Goal: Task Accomplishment & Management: Use online tool/utility

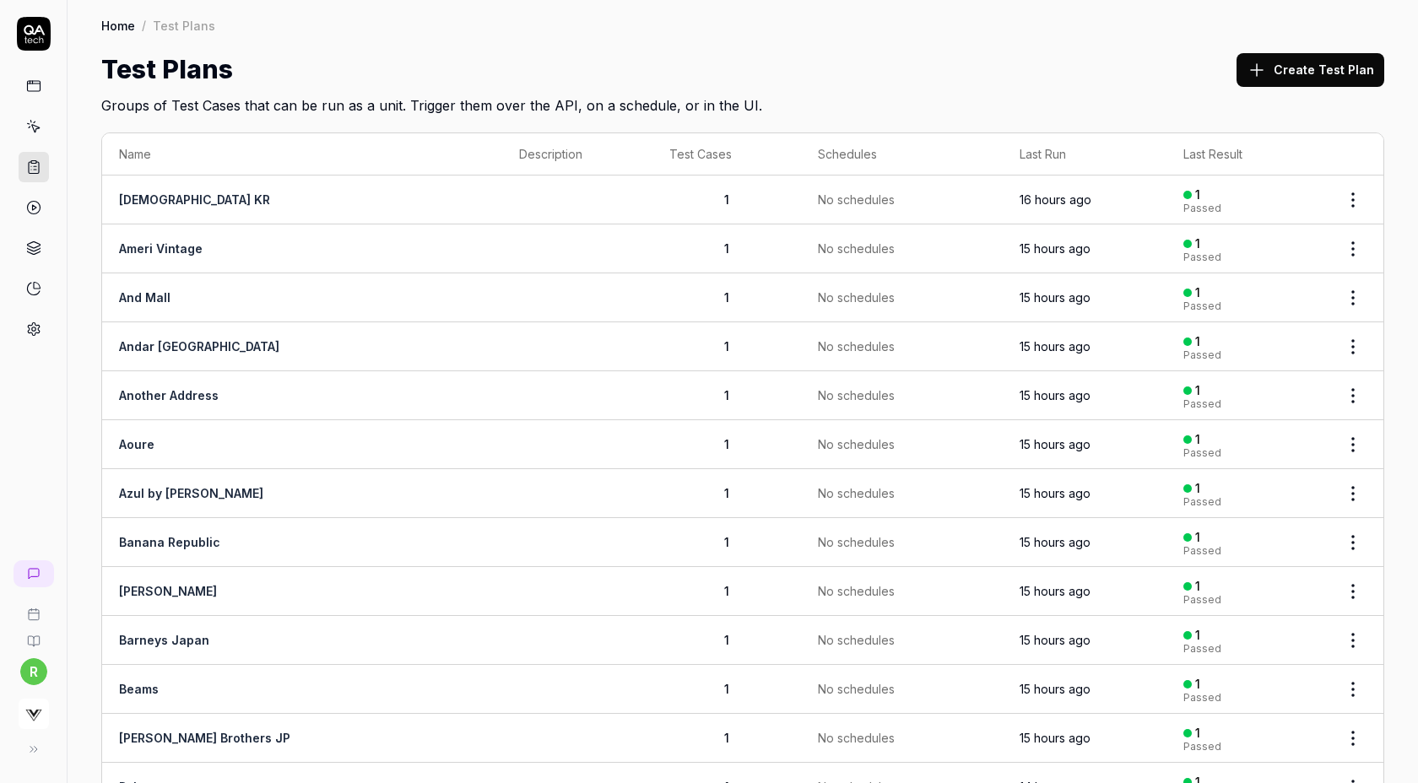
click at [1318, 73] on button "Create Test Plan" at bounding box center [1310, 70] width 148 height 34
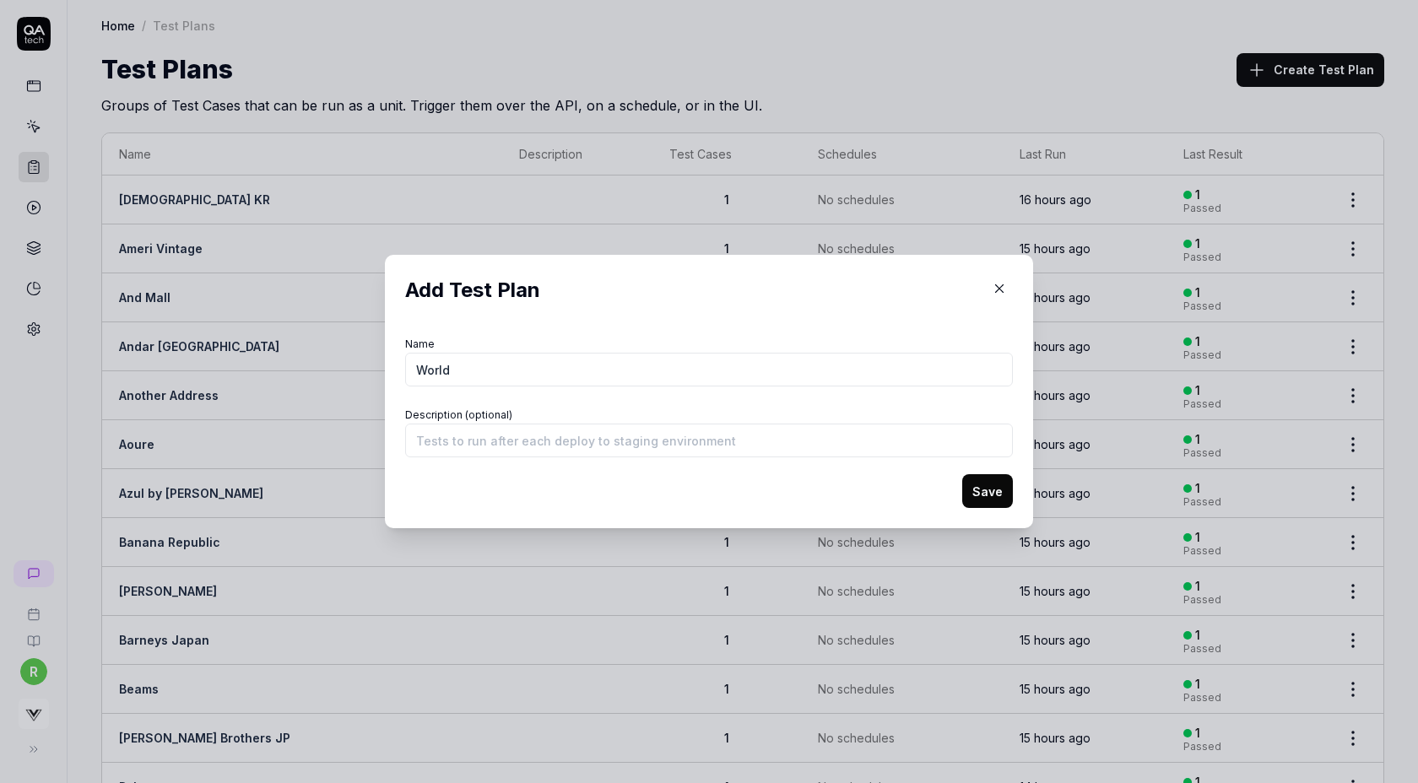
type input "World"
click at [962, 474] on button "Save" at bounding box center [987, 491] width 51 height 34
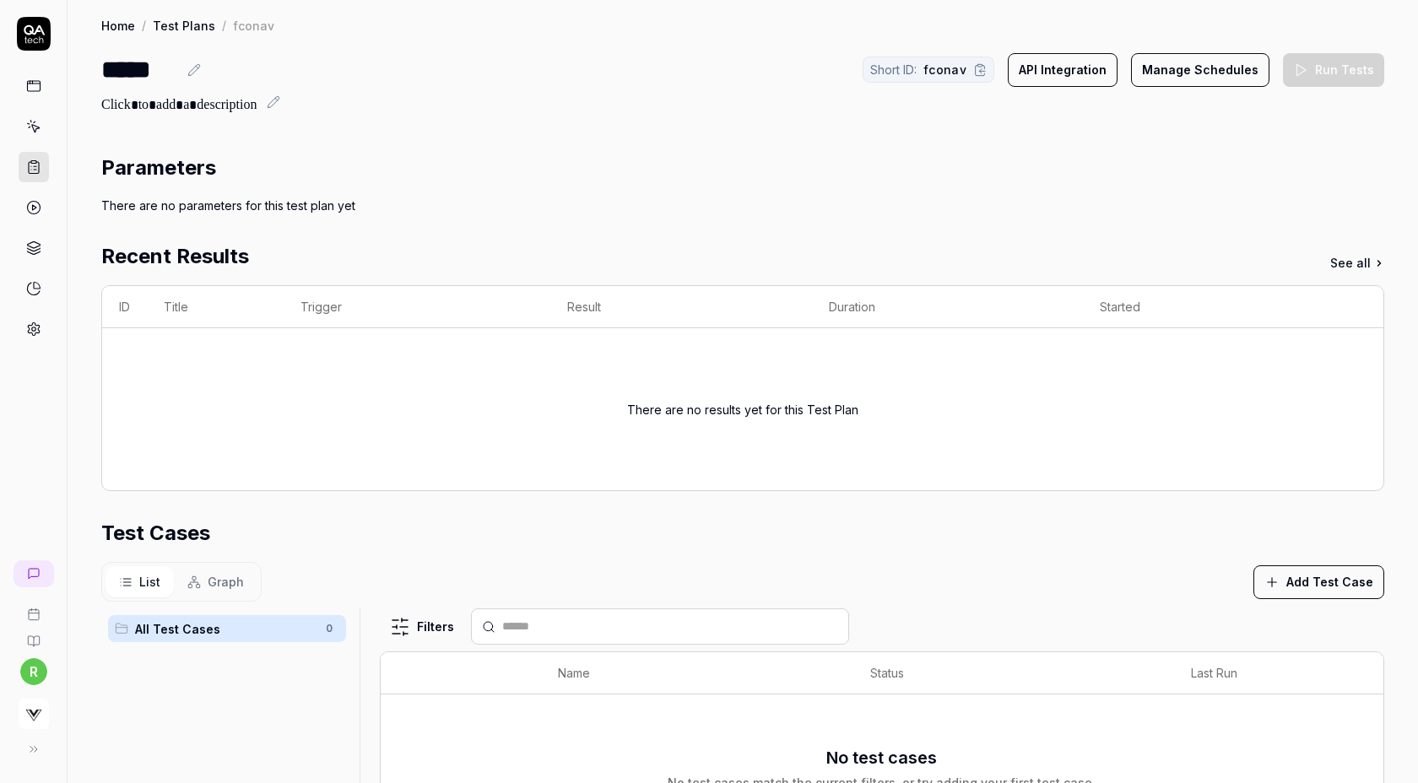
click at [1319, 581] on button "Add Test Case" at bounding box center [1318, 582] width 131 height 34
click at [1225, 551] on section "Test Cases List Graph Add Test Case All Test Cases 0 Filters Name Status Last R…" at bounding box center [742, 786] width 1283 height 536
click at [1291, 584] on button "Add Test Case" at bounding box center [1318, 582] width 131 height 34
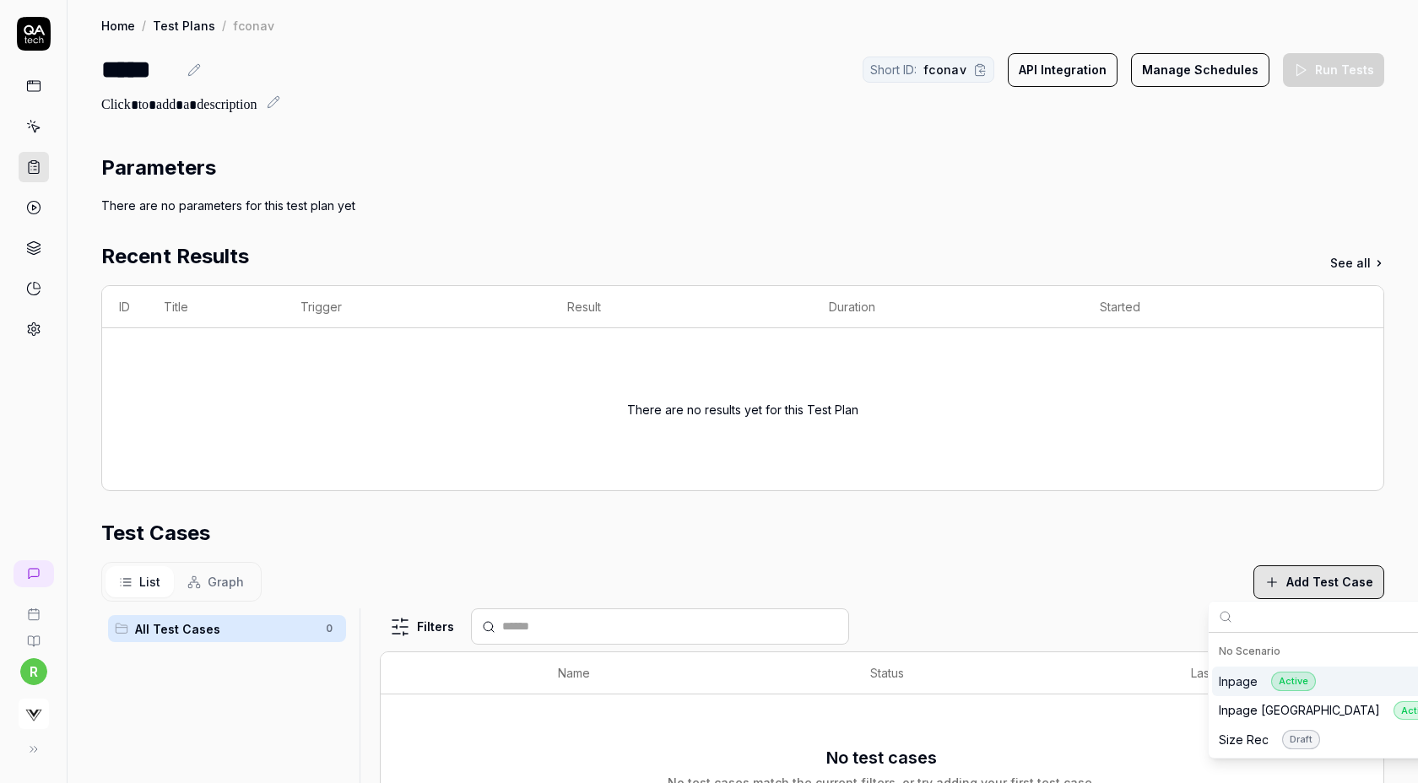
click at [1241, 690] on div "Inpage Active" at bounding box center [1338, 682] width 253 height 30
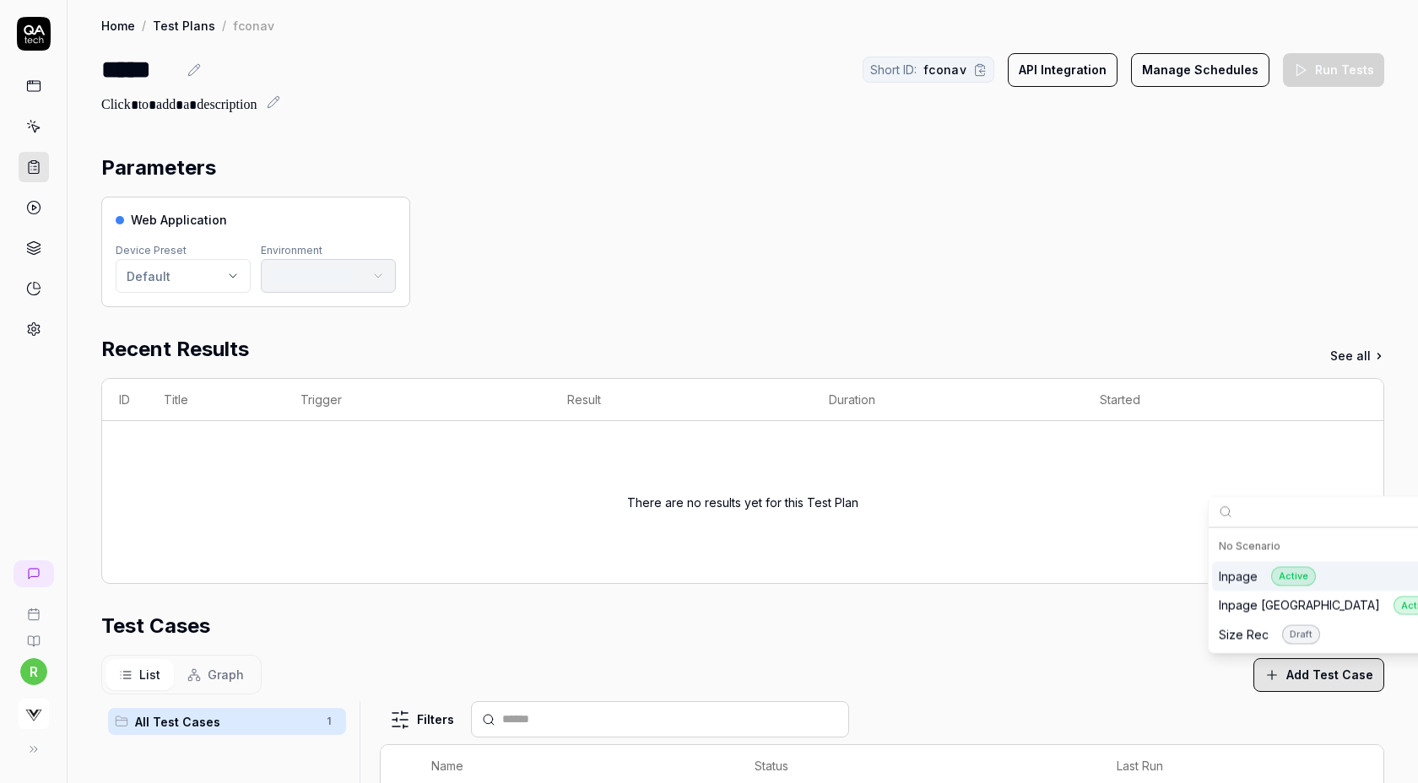
click at [587, 554] on div "There are no results yet for this Test Plan" at bounding box center [742, 502] width 1247 height 122
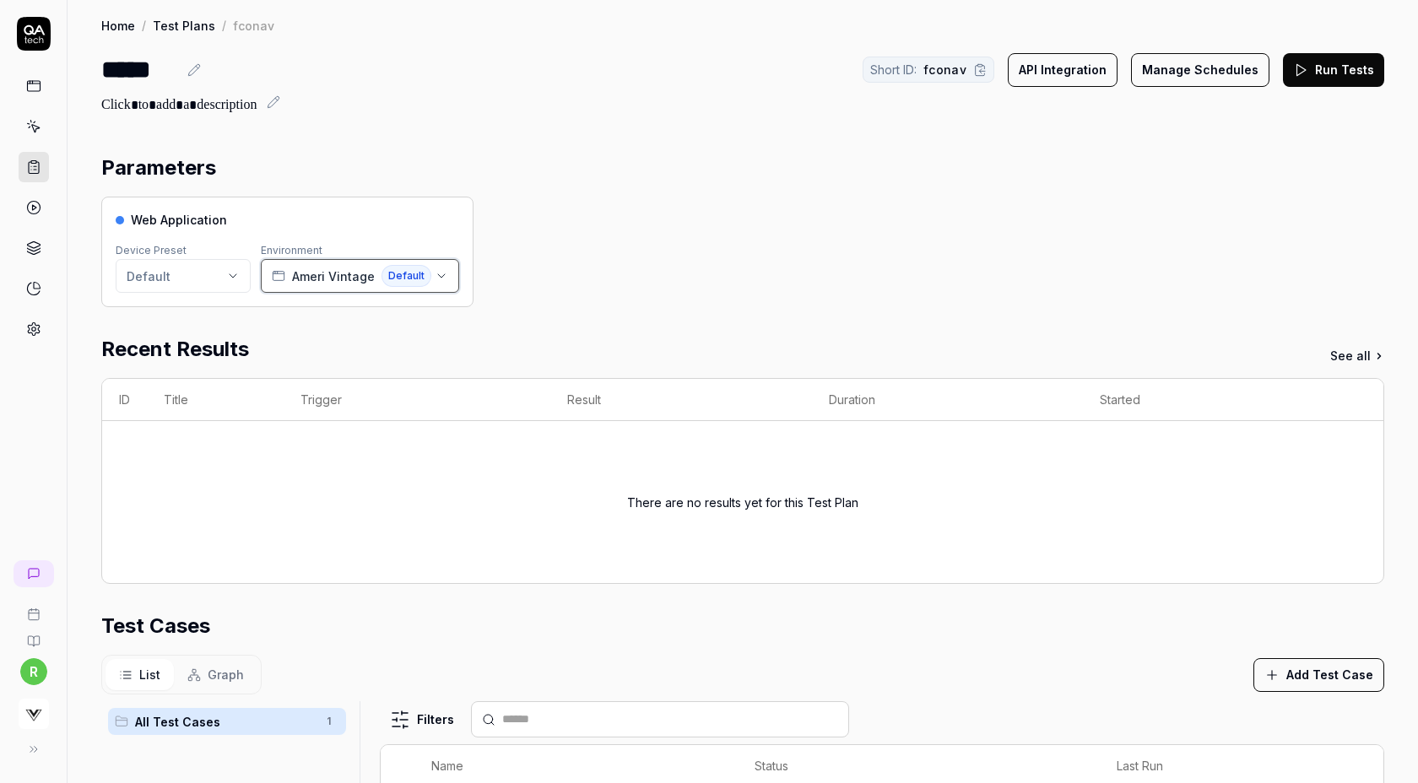
click at [344, 274] on span "Ameri Vintage" at bounding box center [333, 277] width 83 height 18
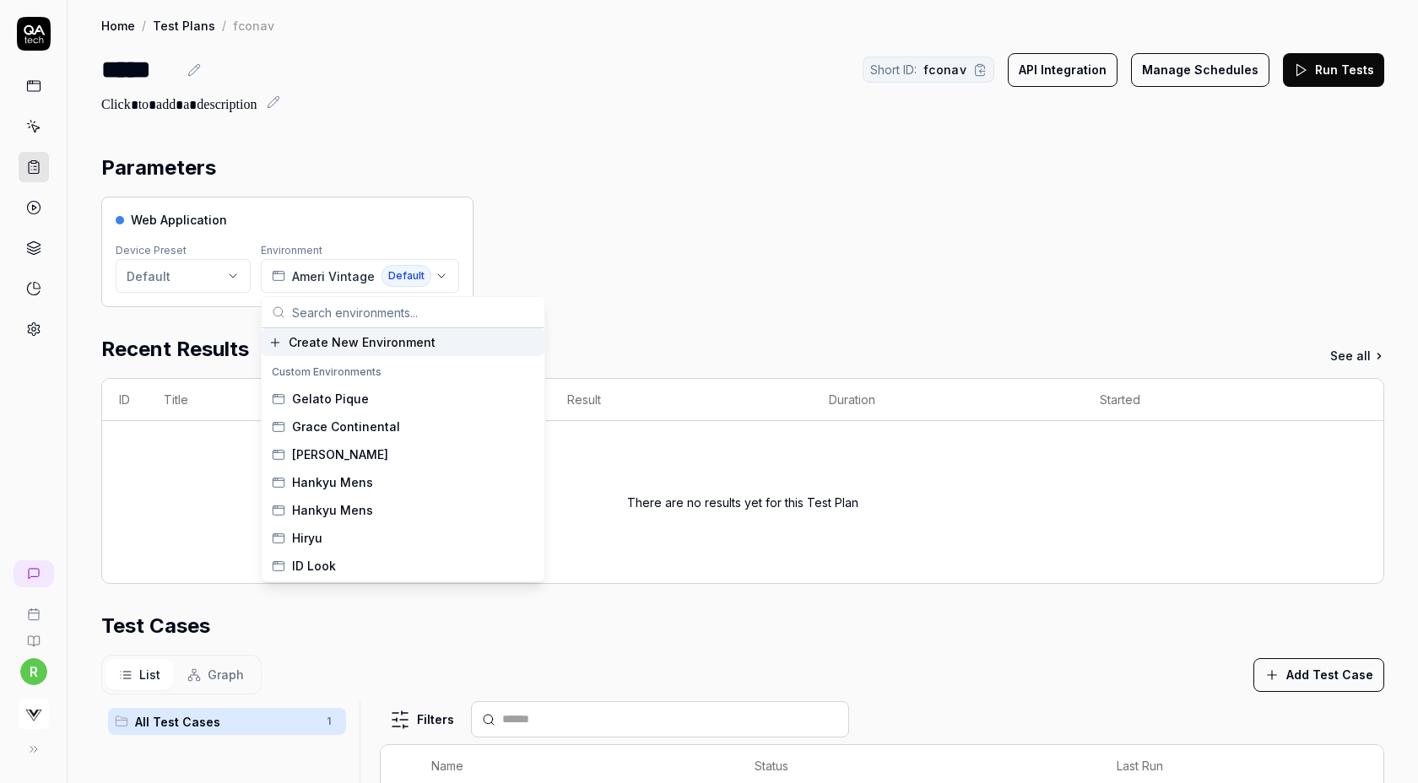
click at [327, 341] on span "Create New Environment" at bounding box center [362, 342] width 147 height 18
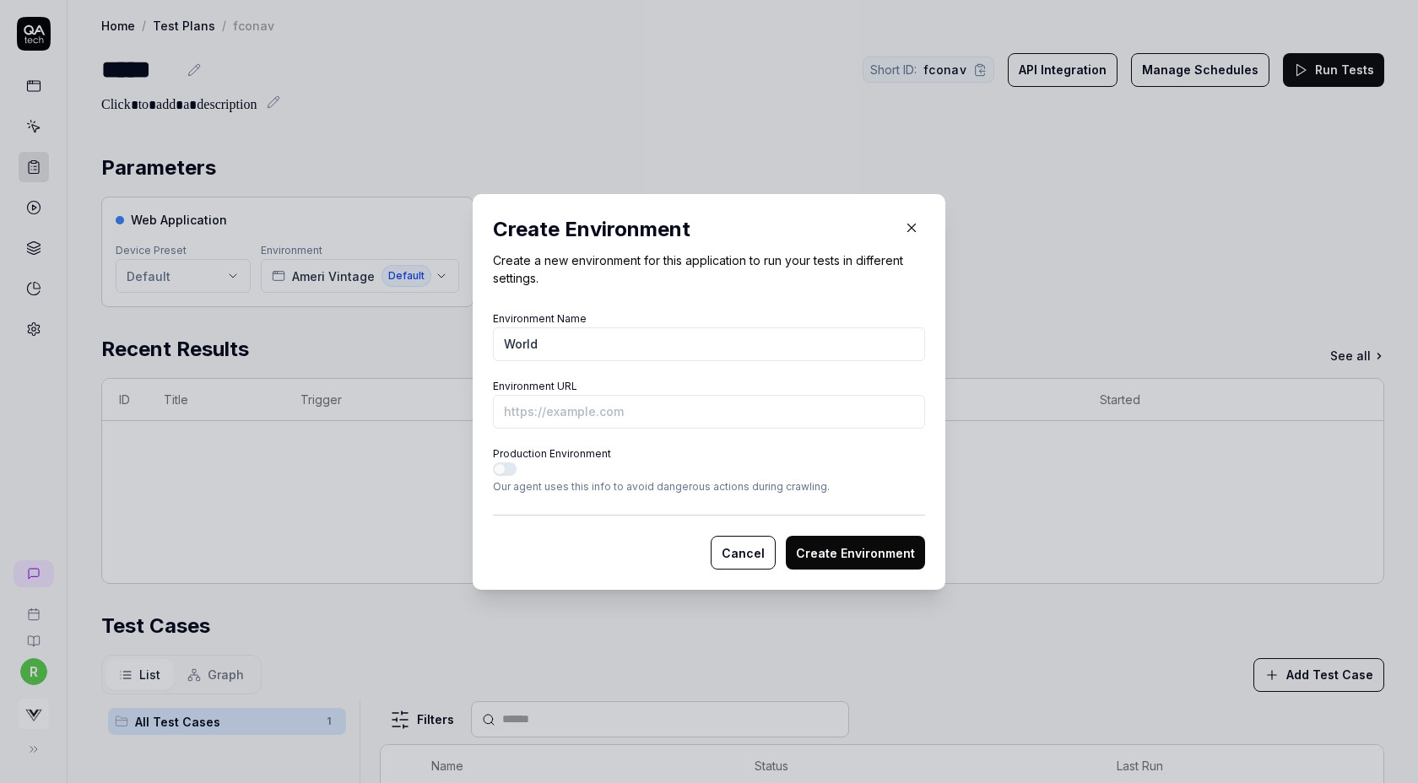
type input "World"
paste input "https://store.world.co.jp/brand/dessin/item/BRF5824S0049?via=recommend12345"
type input "https://store.world.co.jp/brand/dessin/item/BRF5824S0049?via=recommend12345&vs-…"
click at [860, 551] on button "Create Environment" at bounding box center [855, 553] width 139 height 34
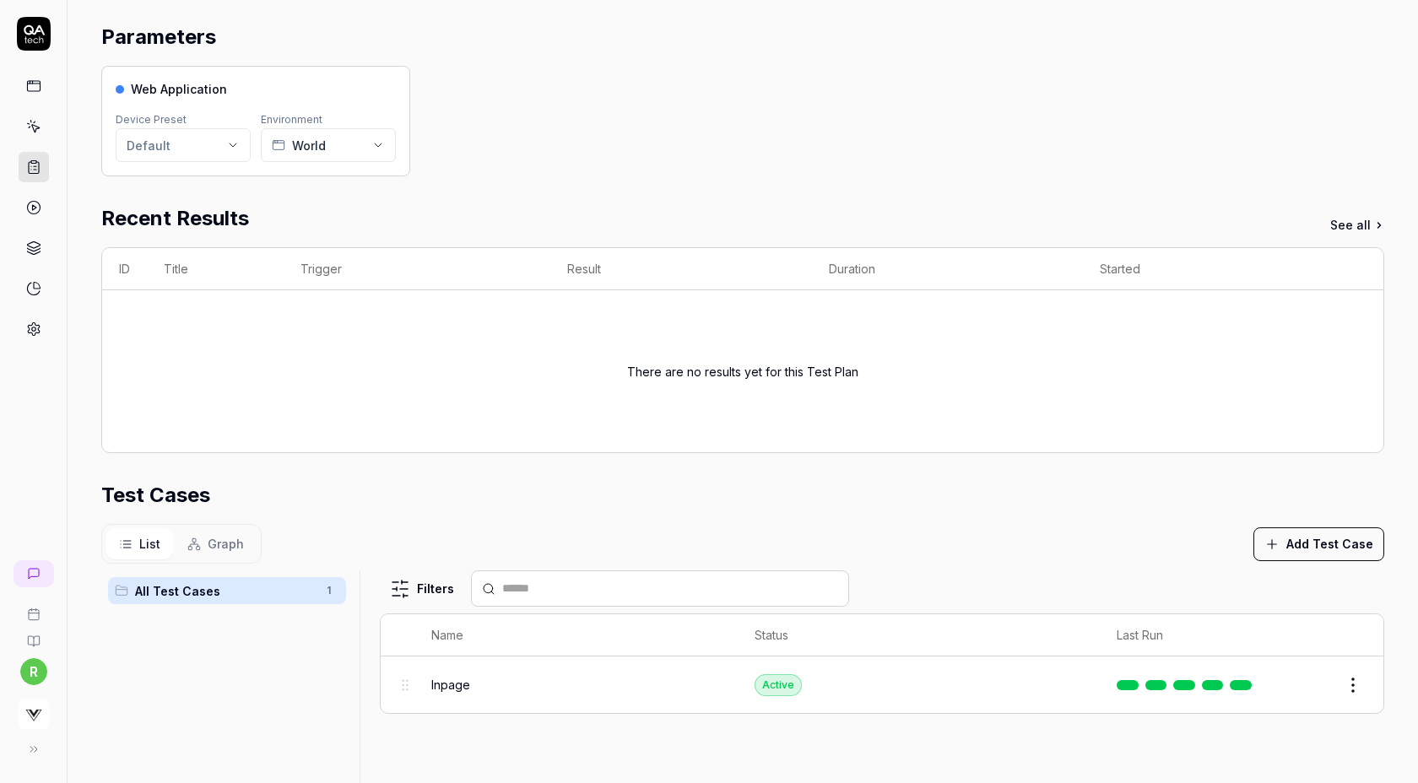
scroll to position [0, 0]
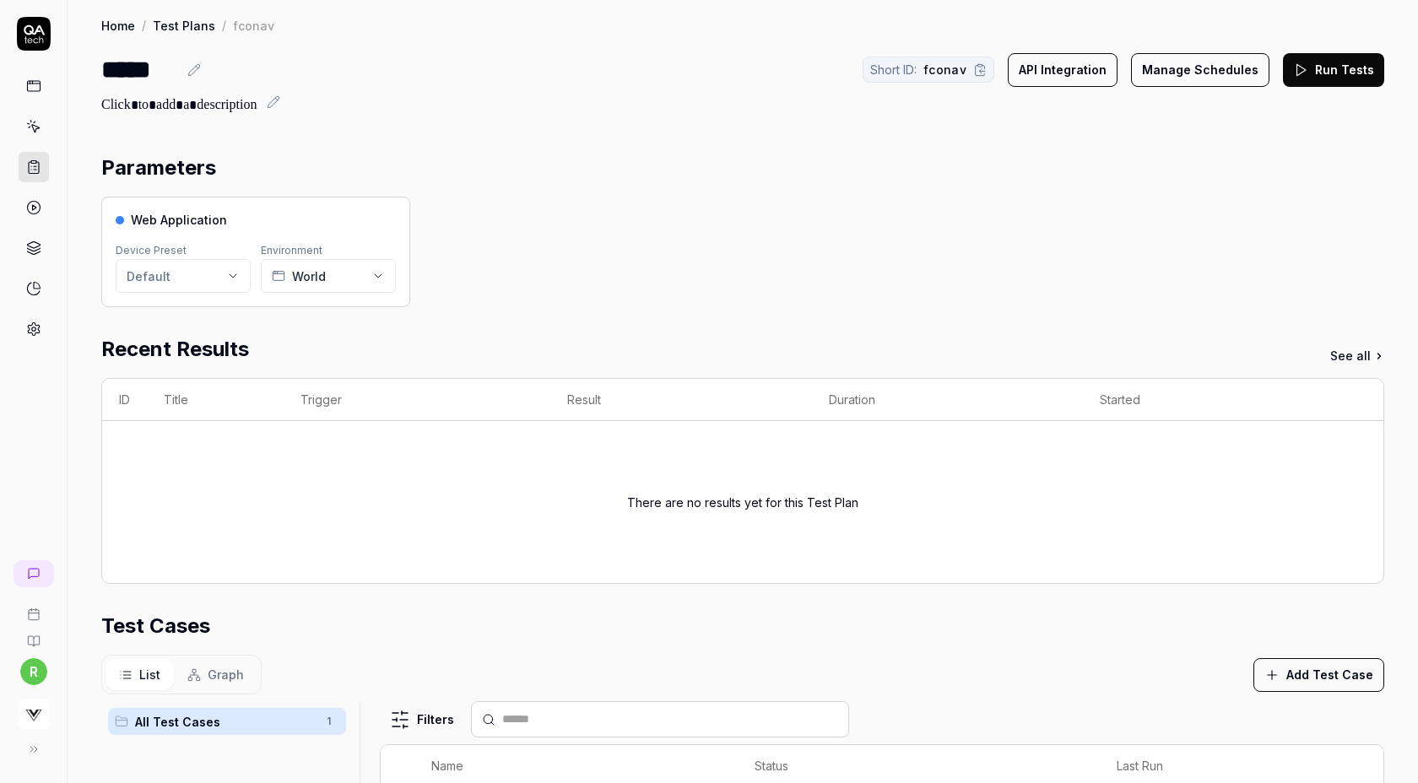
click at [1312, 73] on button "Run Tests" at bounding box center [1333, 70] width 101 height 34
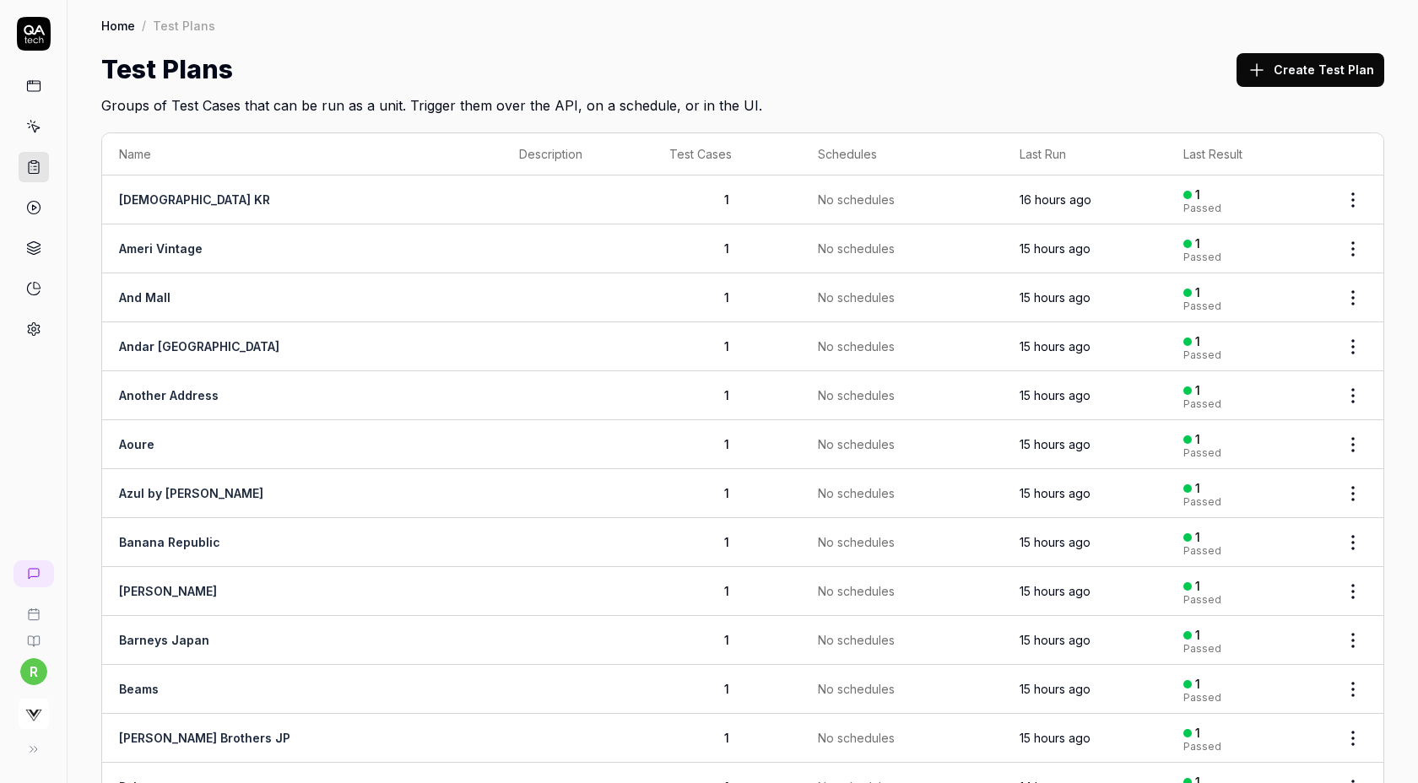
click at [1254, 77] on icon at bounding box center [1257, 70] width 20 height 20
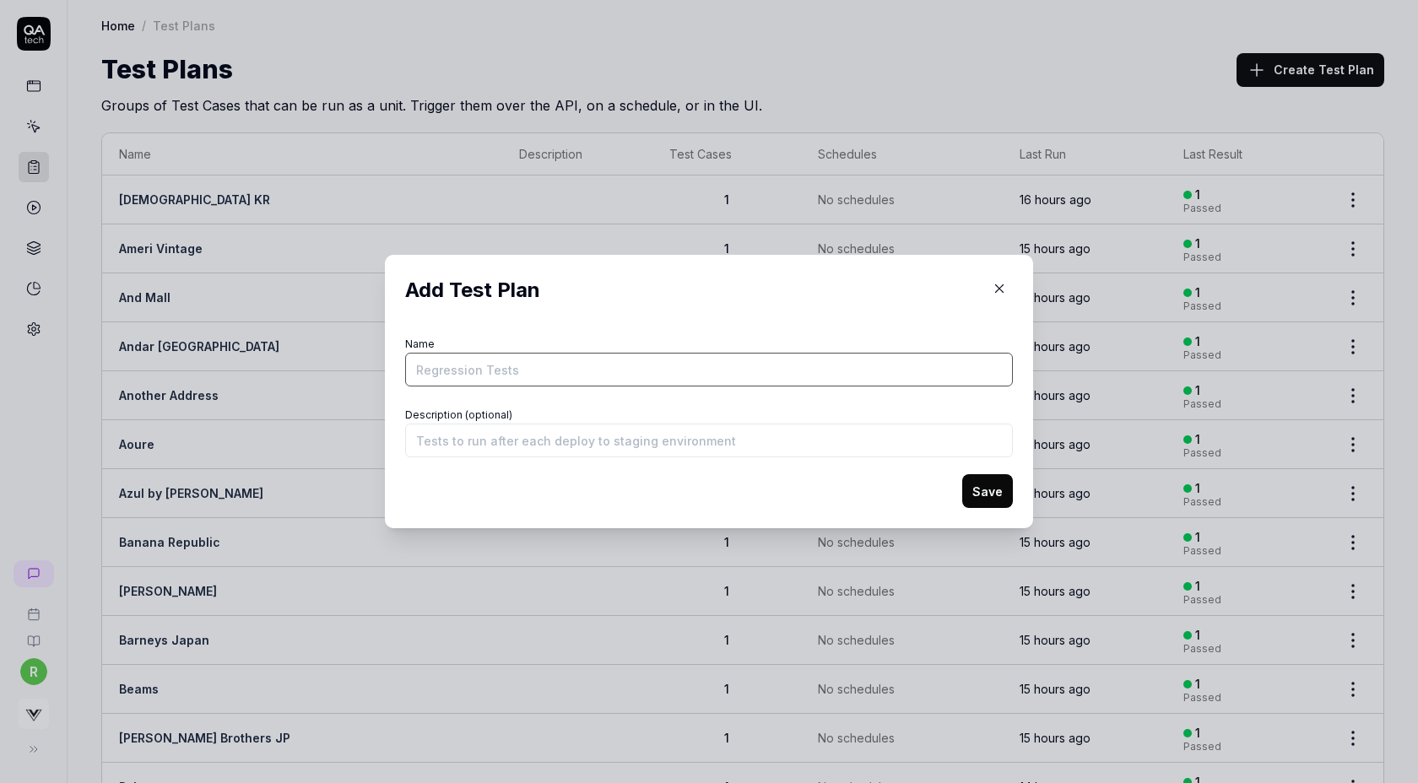
paste input "https://theshopyohjiyamamoto.com/products/hs-p29-341-1"
type input "https://theshopyohjiyamamoto.com/products/hs-p29-341-1"
type input "Yohji Global"
click at [962, 474] on button "Save" at bounding box center [987, 491] width 51 height 34
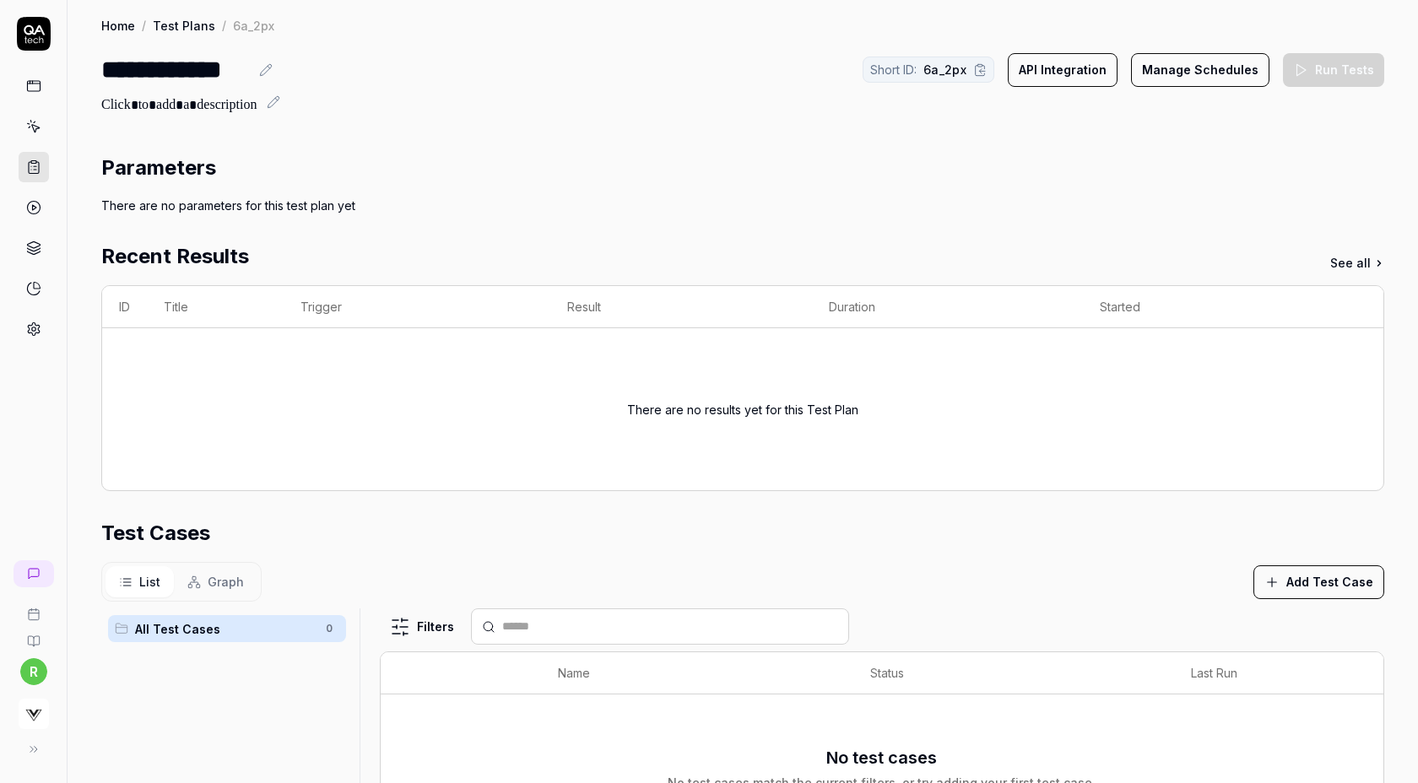
click at [1123, 122] on div "**********" at bounding box center [743, 544] width 1350 height 1088
click at [1301, 576] on button "Add Test Case" at bounding box center [1318, 582] width 131 height 34
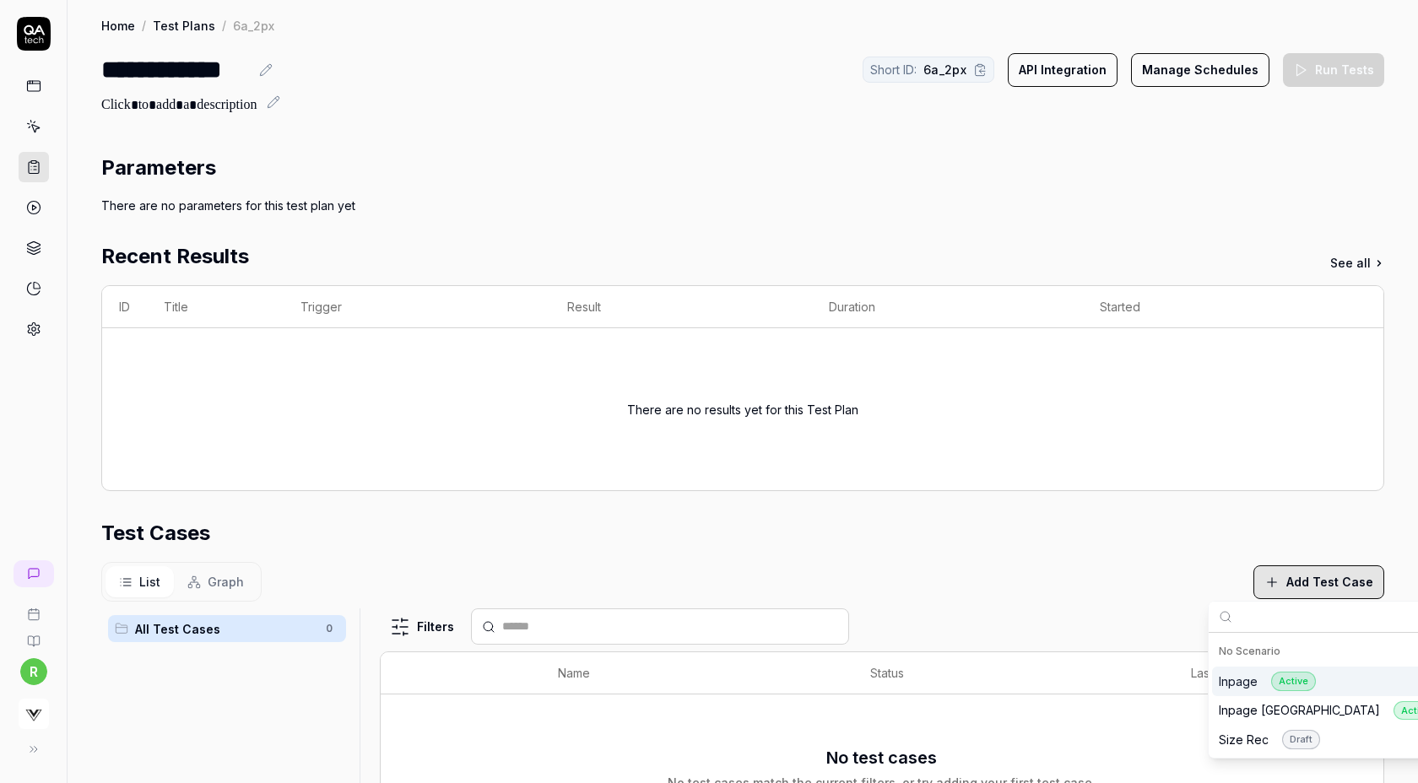
click at [1237, 685] on div "Inpage Active" at bounding box center [1267, 681] width 97 height 19
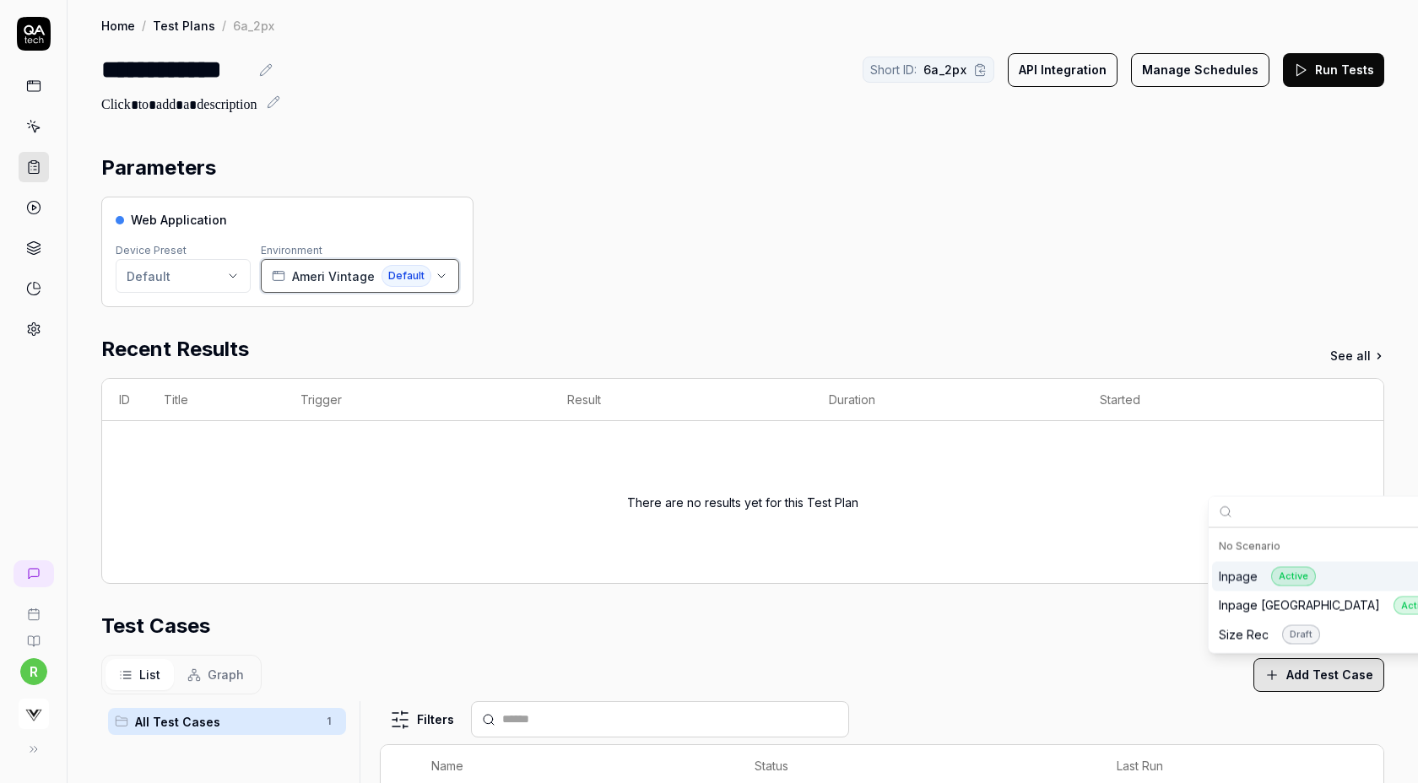
click at [363, 281] on span "Ameri Vintage" at bounding box center [333, 277] width 83 height 18
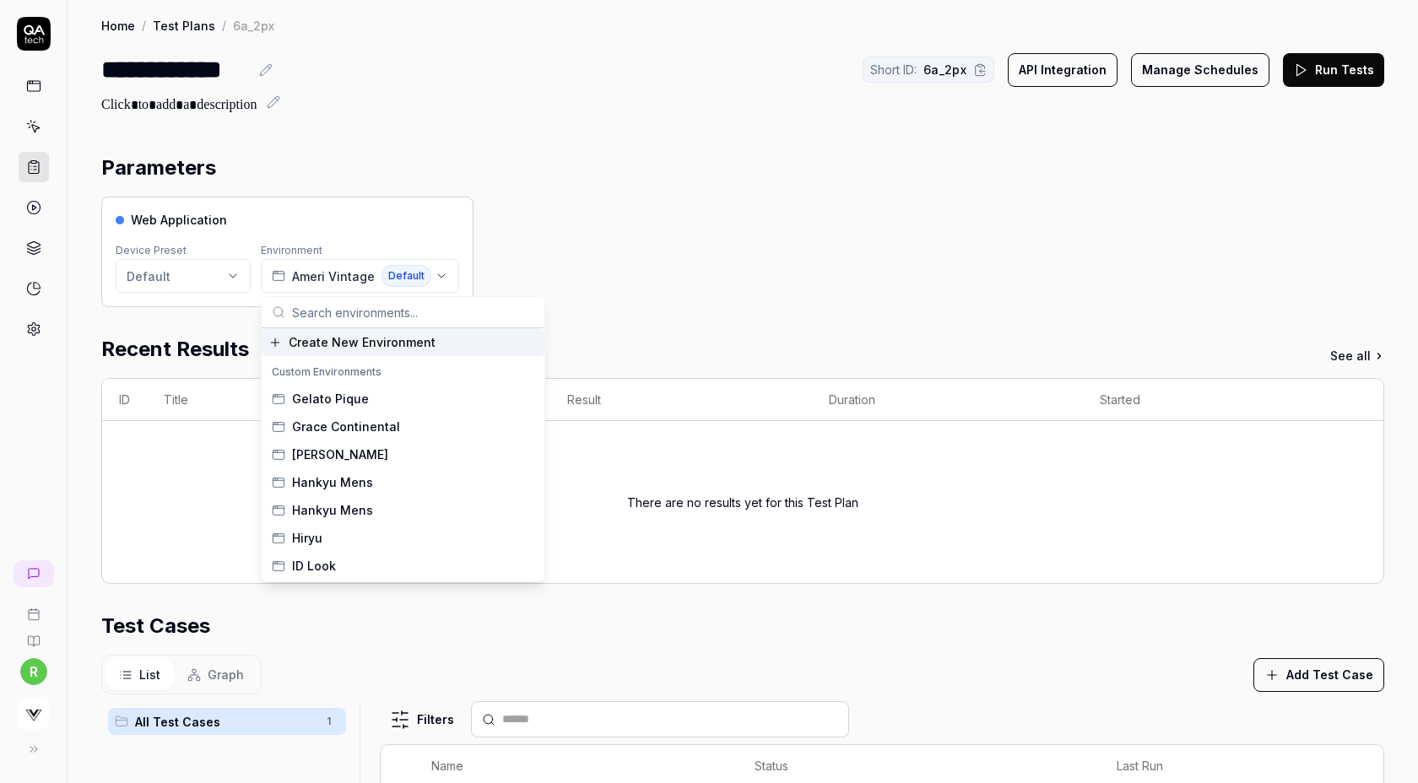
click at [349, 341] on span "Create New Environment" at bounding box center [362, 342] width 147 height 18
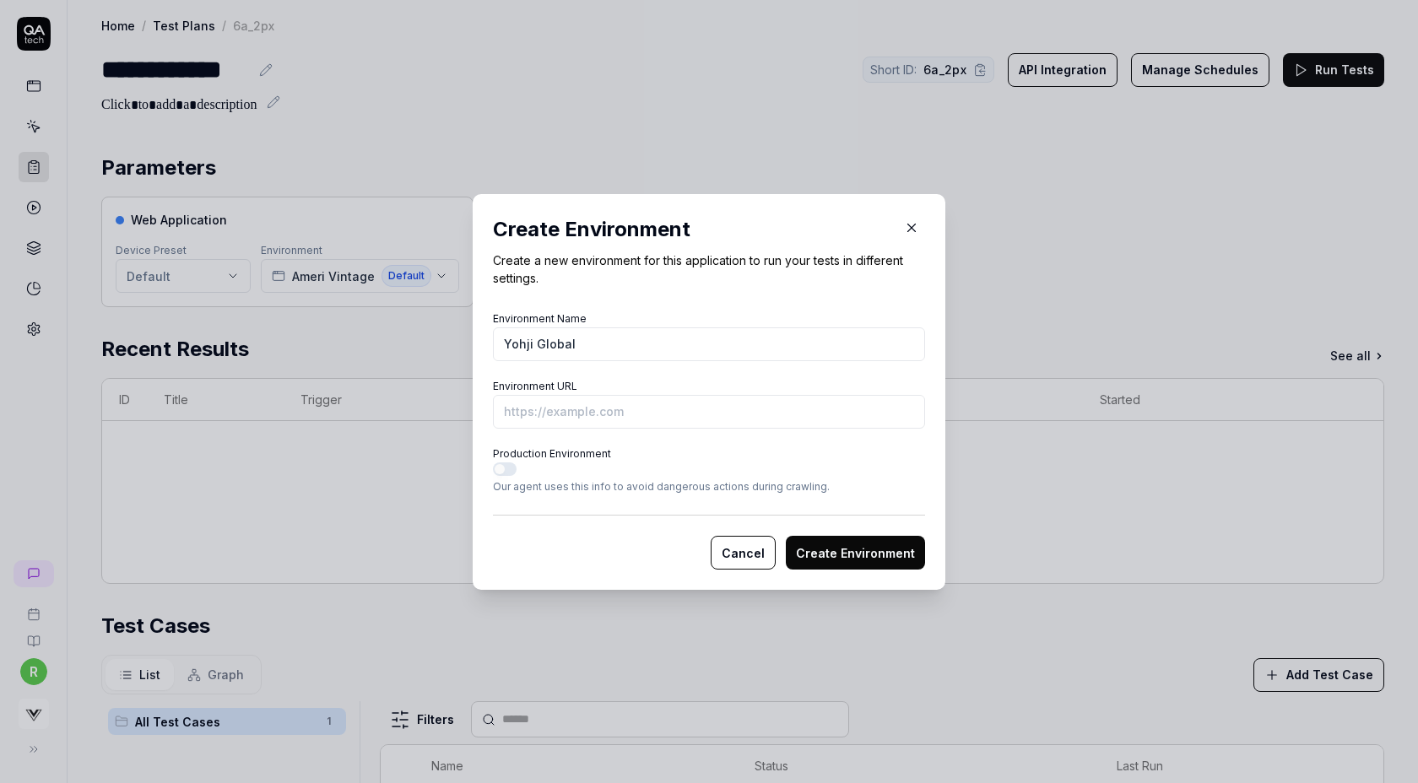
type input "Yohji Global"
paste input "https://theshopyohjiyamamoto.com/products/hs-p29-341-1"
type input "https://theshopyohjiyamamoto.com/products/hs-p29-341-1?vs-staging"
click at [786, 536] on button "Create Environment" at bounding box center [855, 553] width 139 height 34
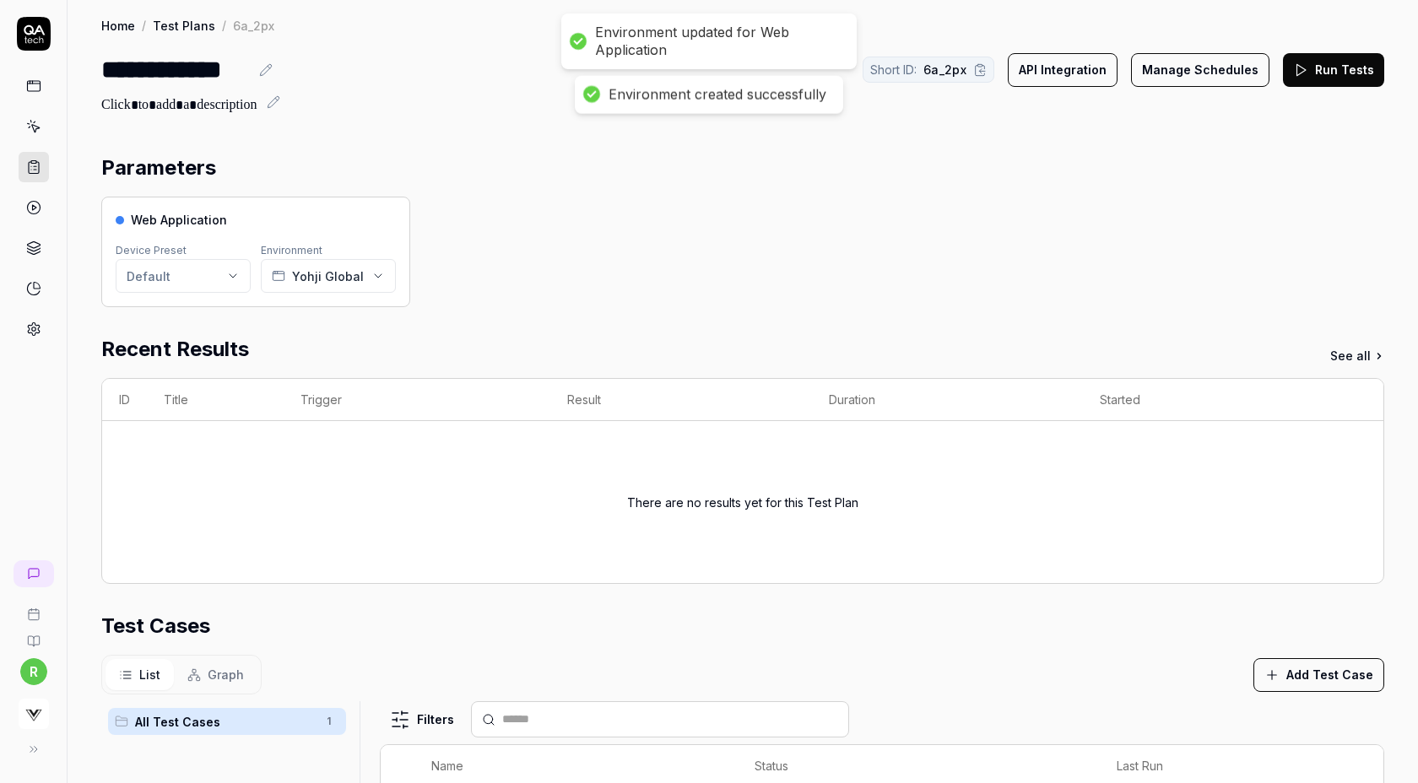
click at [1324, 65] on button "Run Tests" at bounding box center [1333, 70] width 101 height 34
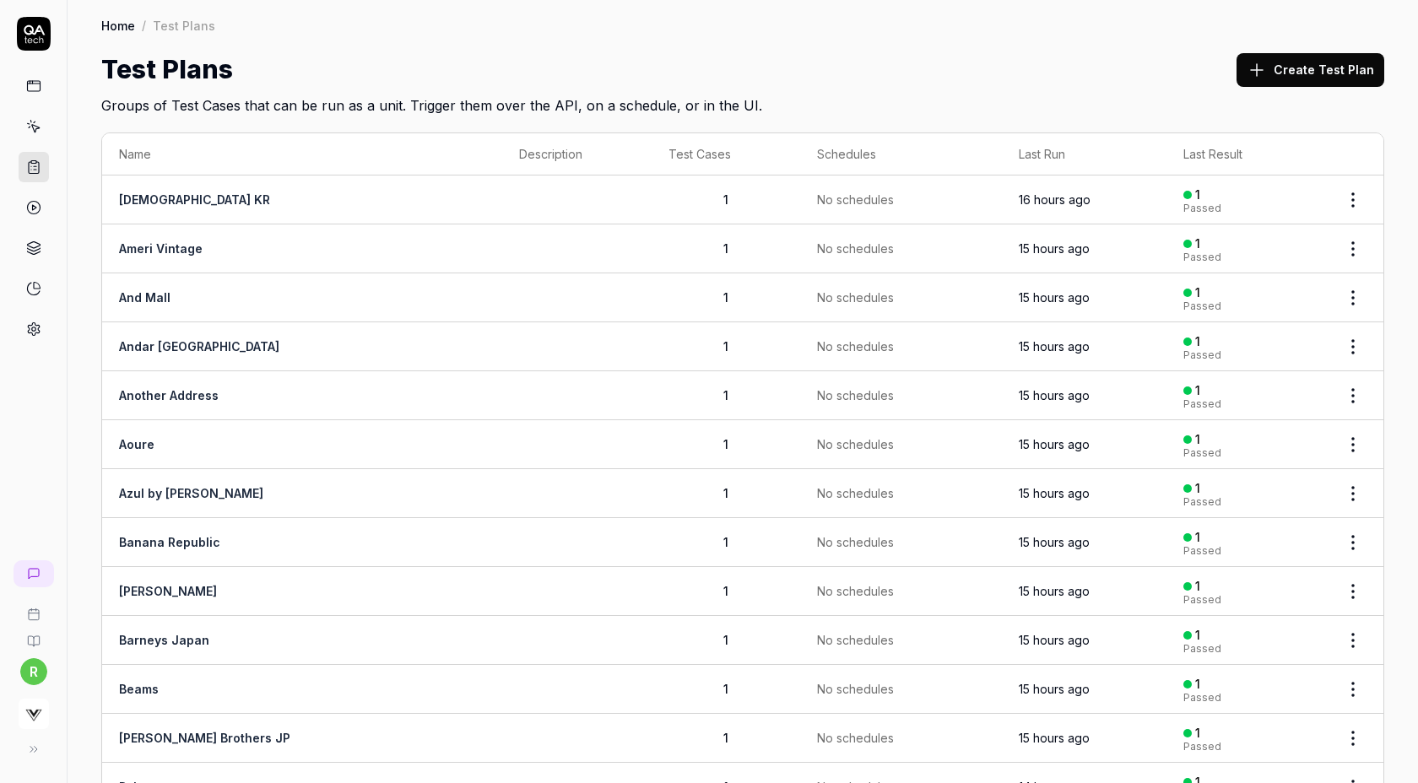
click at [1315, 66] on button "Create Test Plan" at bounding box center [1310, 70] width 148 height 34
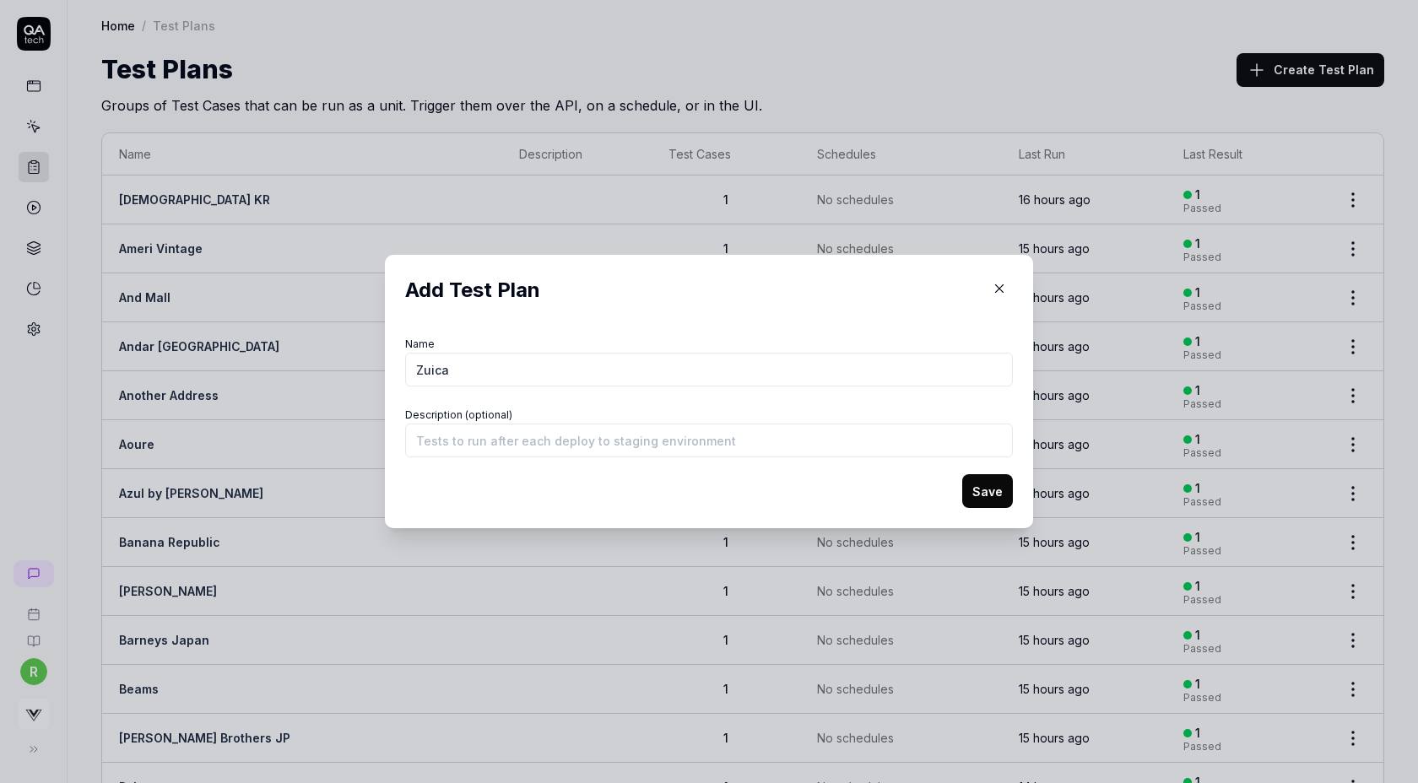
type input "Zuica"
click at [962, 474] on button "Save" at bounding box center [987, 491] width 51 height 34
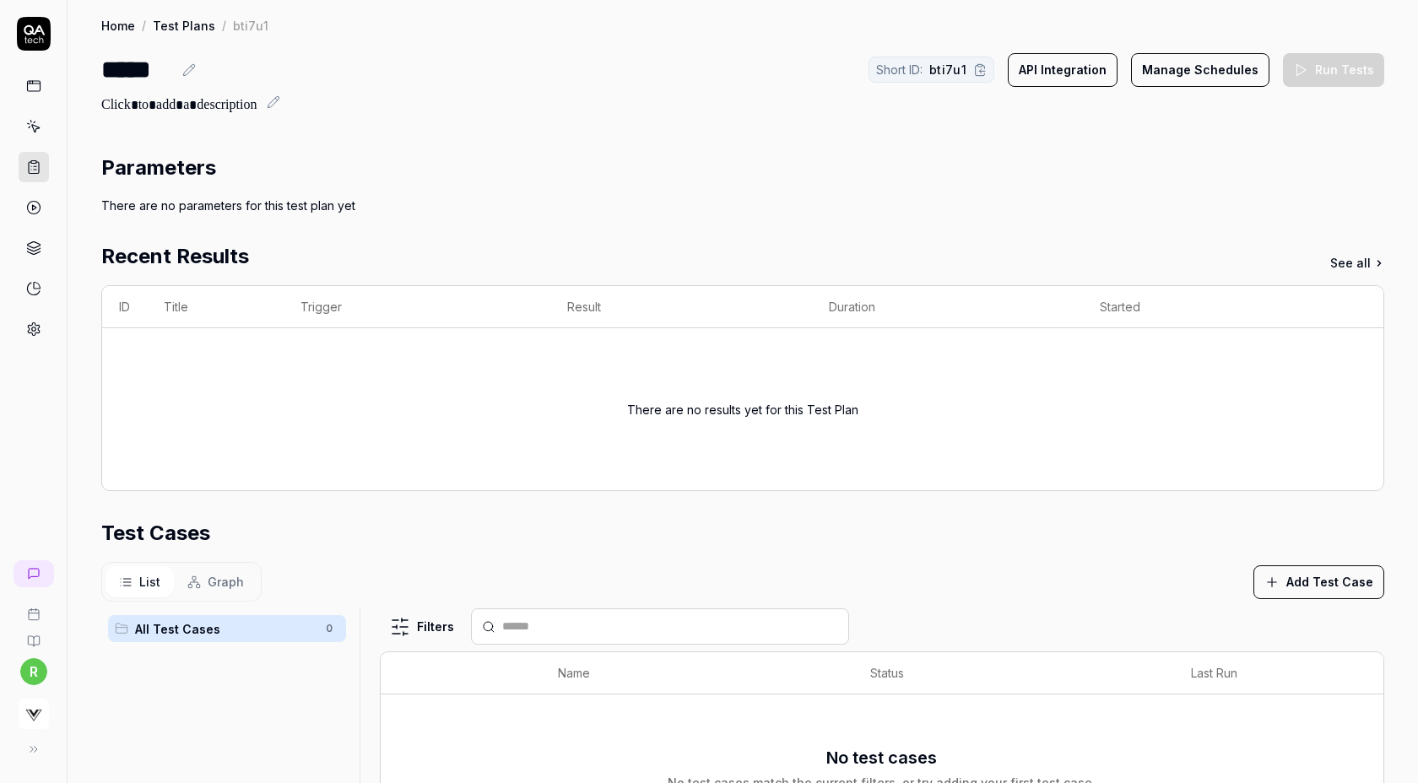
click at [911, 206] on div "There are no parameters for this test plan yet" at bounding box center [742, 206] width 1283 height 18
click at [894, 191] on section "Parameters There are no parameters for this test plan yet" at bounding box center [742, 184] width 1283 height 62
click at [1279, 585] on icon "button" at bounding box center [1271, 582] width 15 height 15
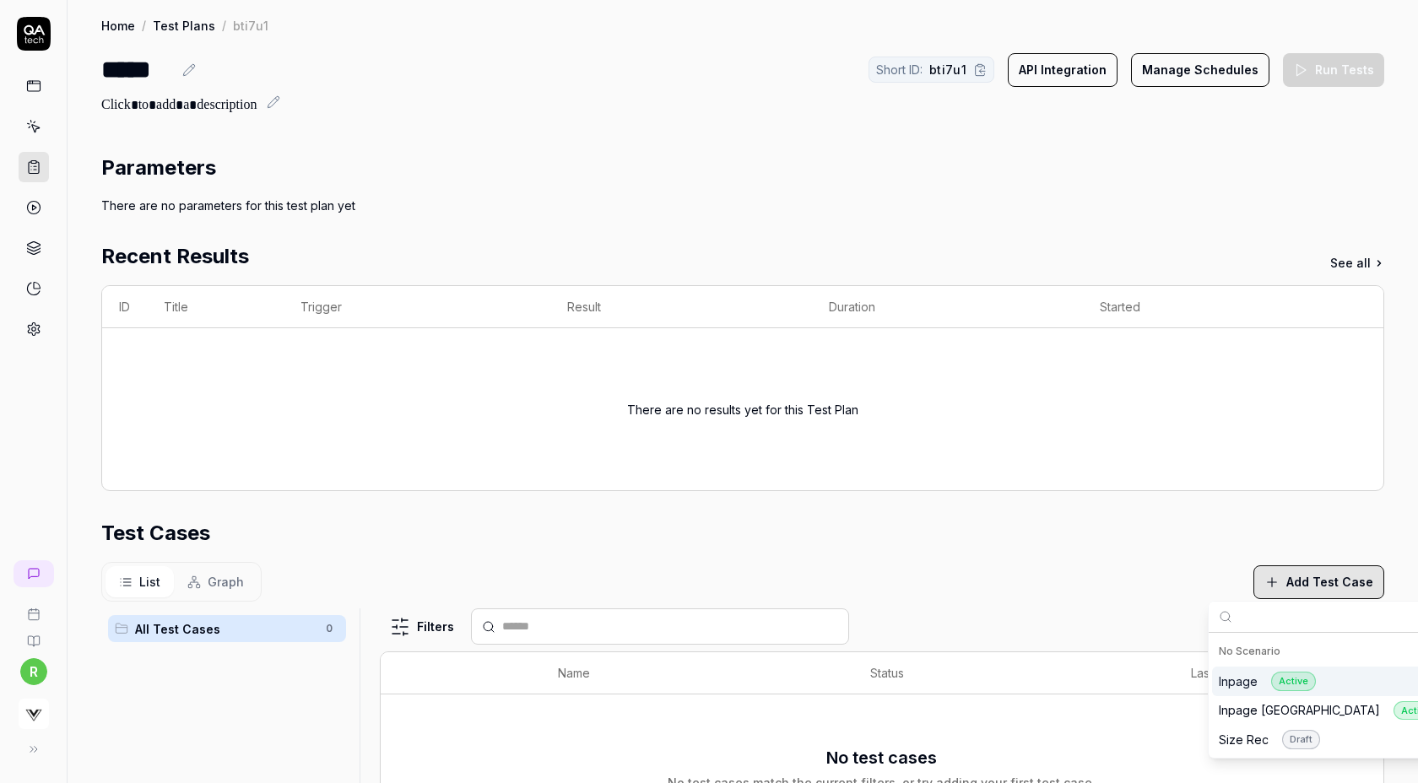
click at [1241, 673] on div "Inpage Active" at bounding box center [1267, 681] width 97 height 19
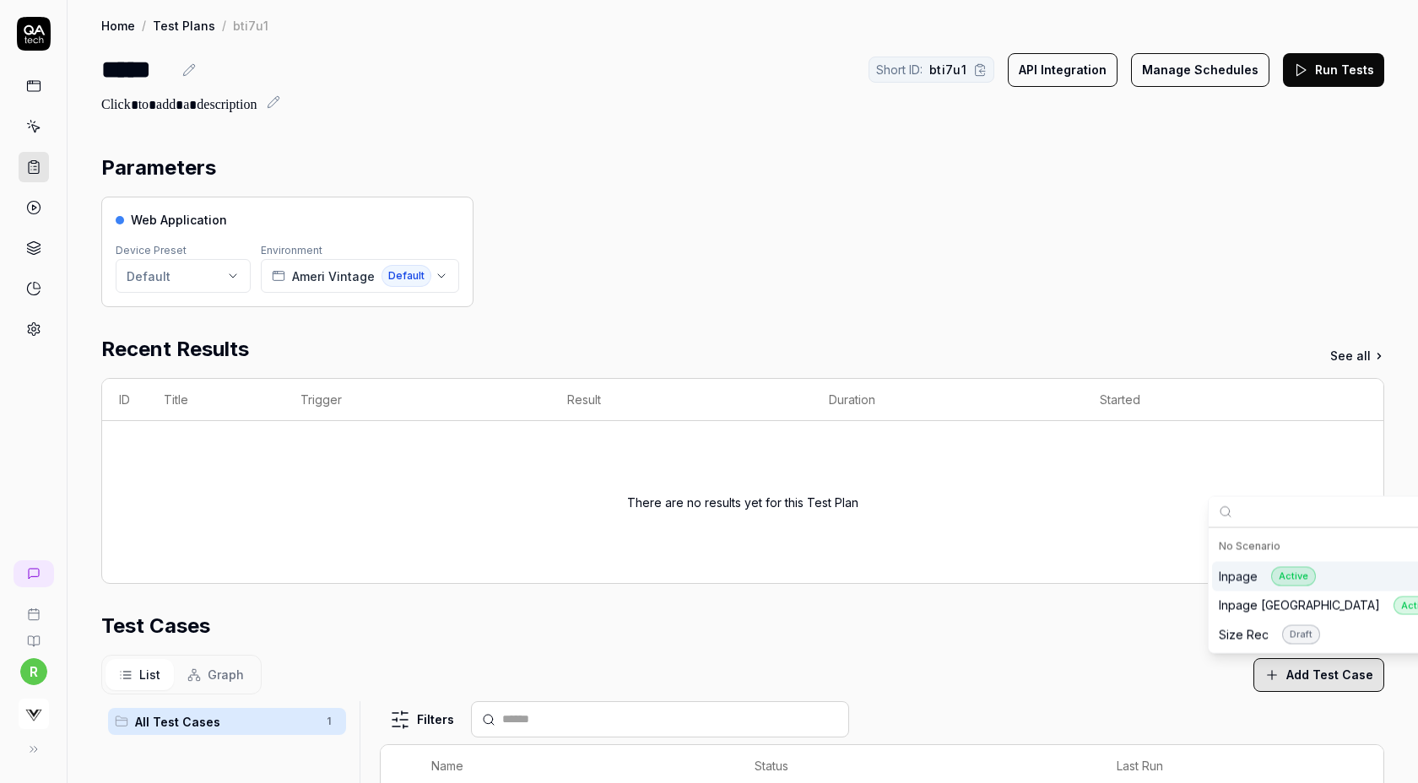
click at [878, 311] on div "Parameters Web Application Device Preset Default Environment Ameri Vintage Defa…" at bounding box center [742, 650] width 1283 height 994
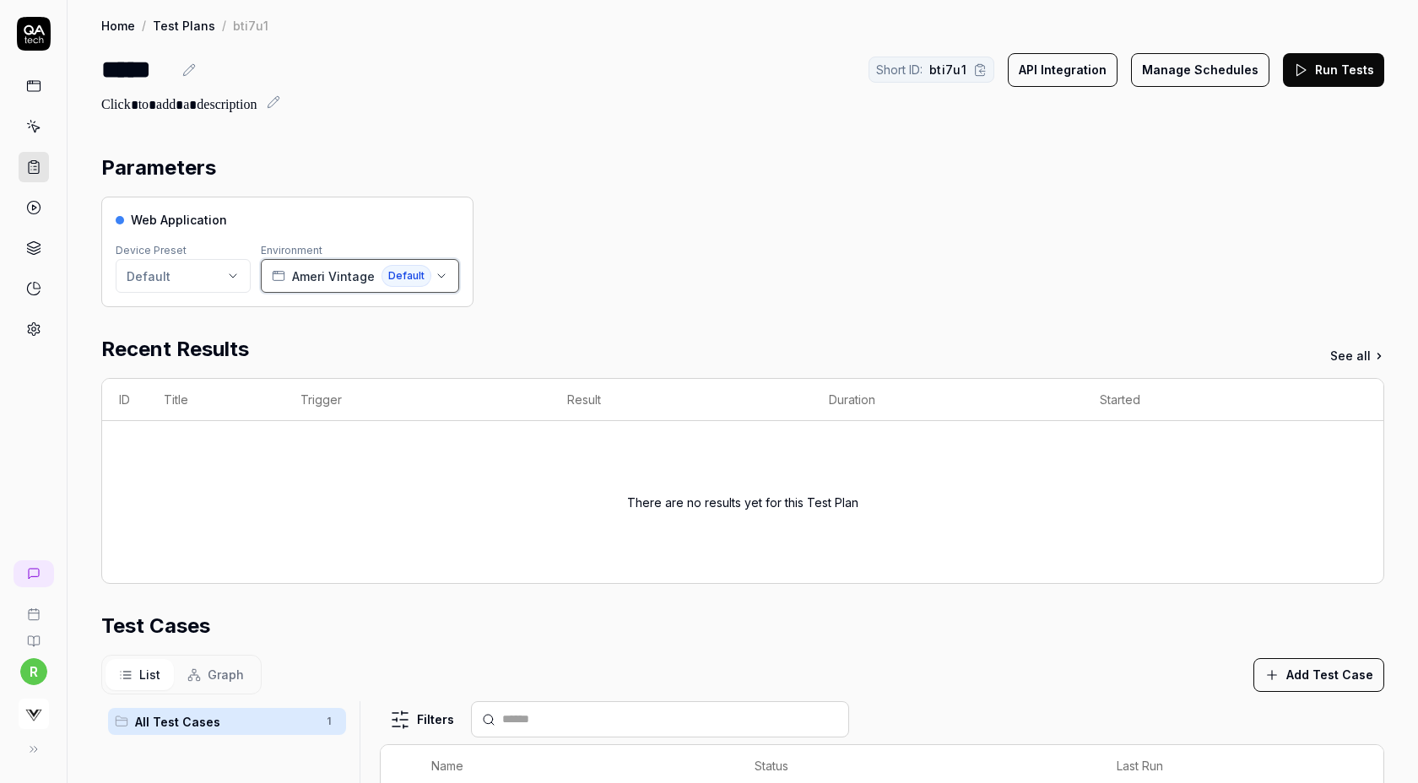
click at [339, 279] on span "Ameri Vintage" at bounding box center [333, 277] width 83 height 18
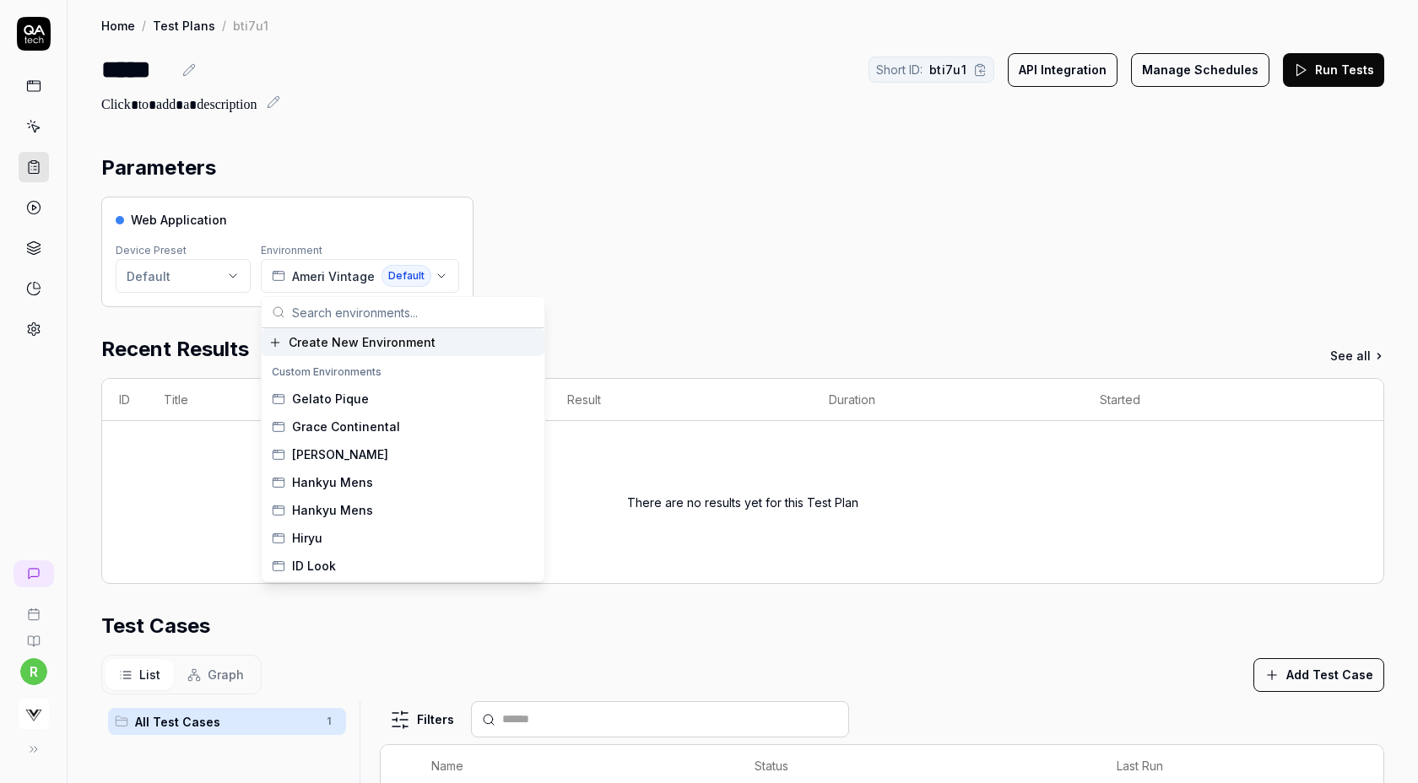
click at [336, 346] on span "Create New Environment" at bounding box center [362, 342] width 147 height 18
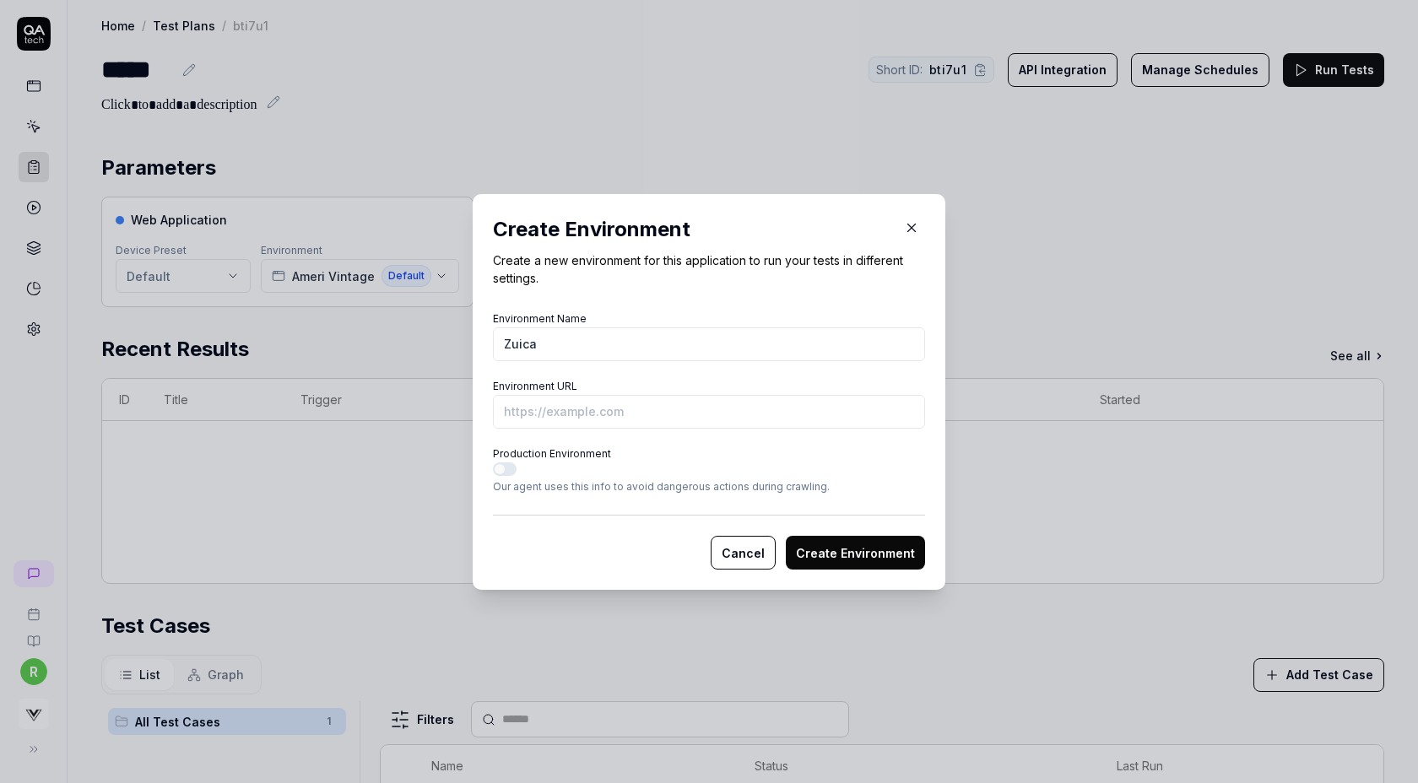
type input "Zuica"
paste input "[URL][DOMAIN_NAME]"
type input "[URL][DOMAIN_NAME]"
click at [824, 560] on button "Create Environment" at bounding box center [855, 553] width 139 height 34
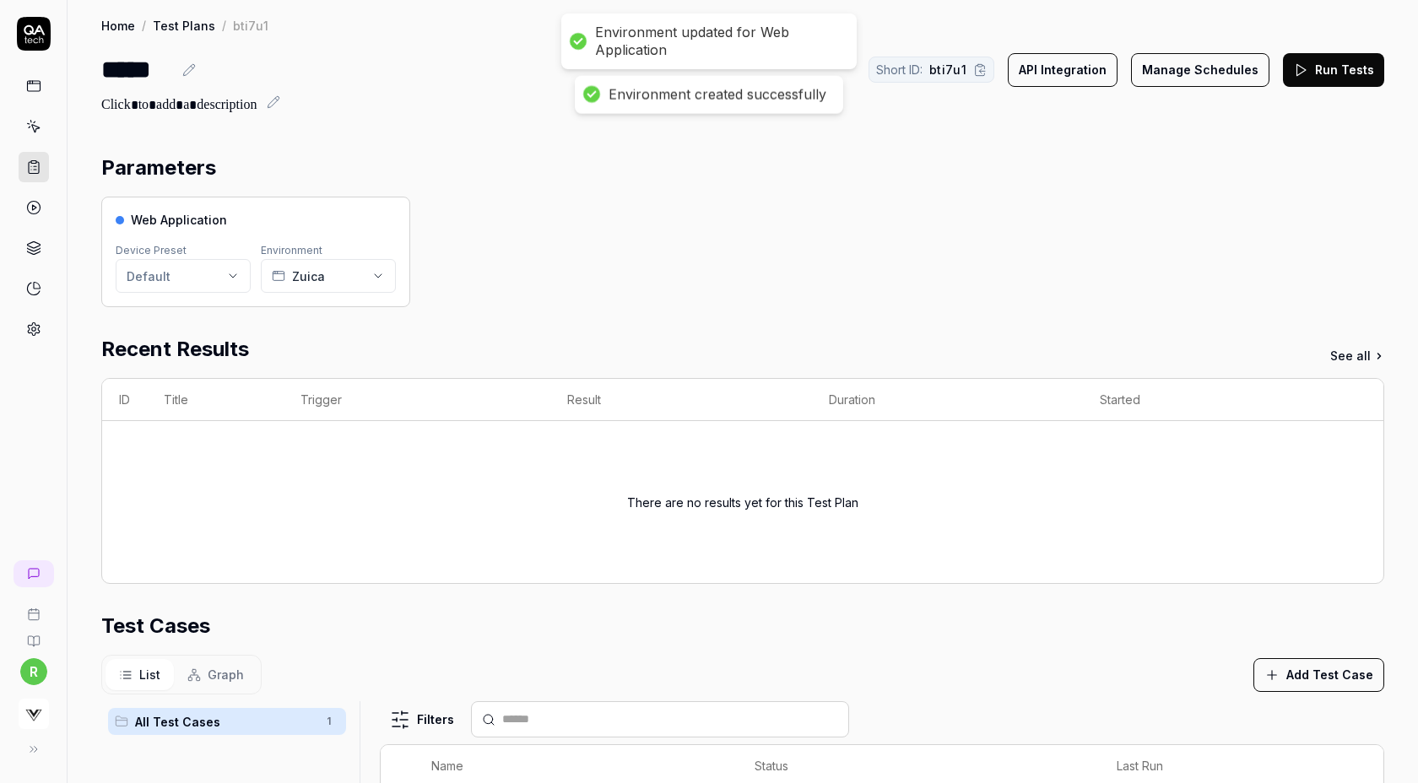
click at [1316, 69] on button "Run Tests" at bounding box center [1333, 70] width 101 height 34
